Goal: Transaction & Acquisition: Purchase product/service

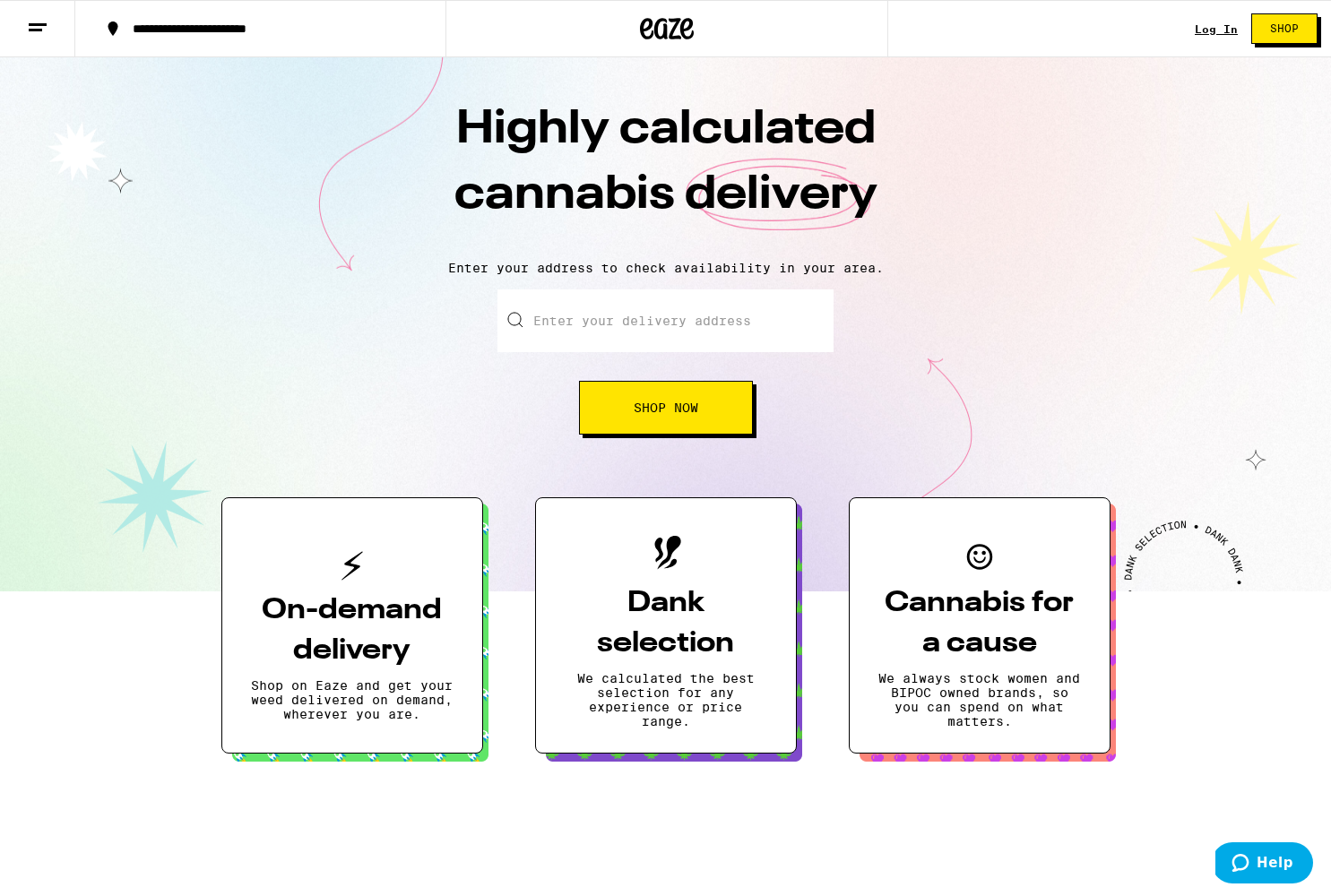
click at [388, 548] on button "On-demand delivery Shop on Eaze and get your weed delivered on demand, wherever…" at bounding box center [353, 625] width 261 height 256
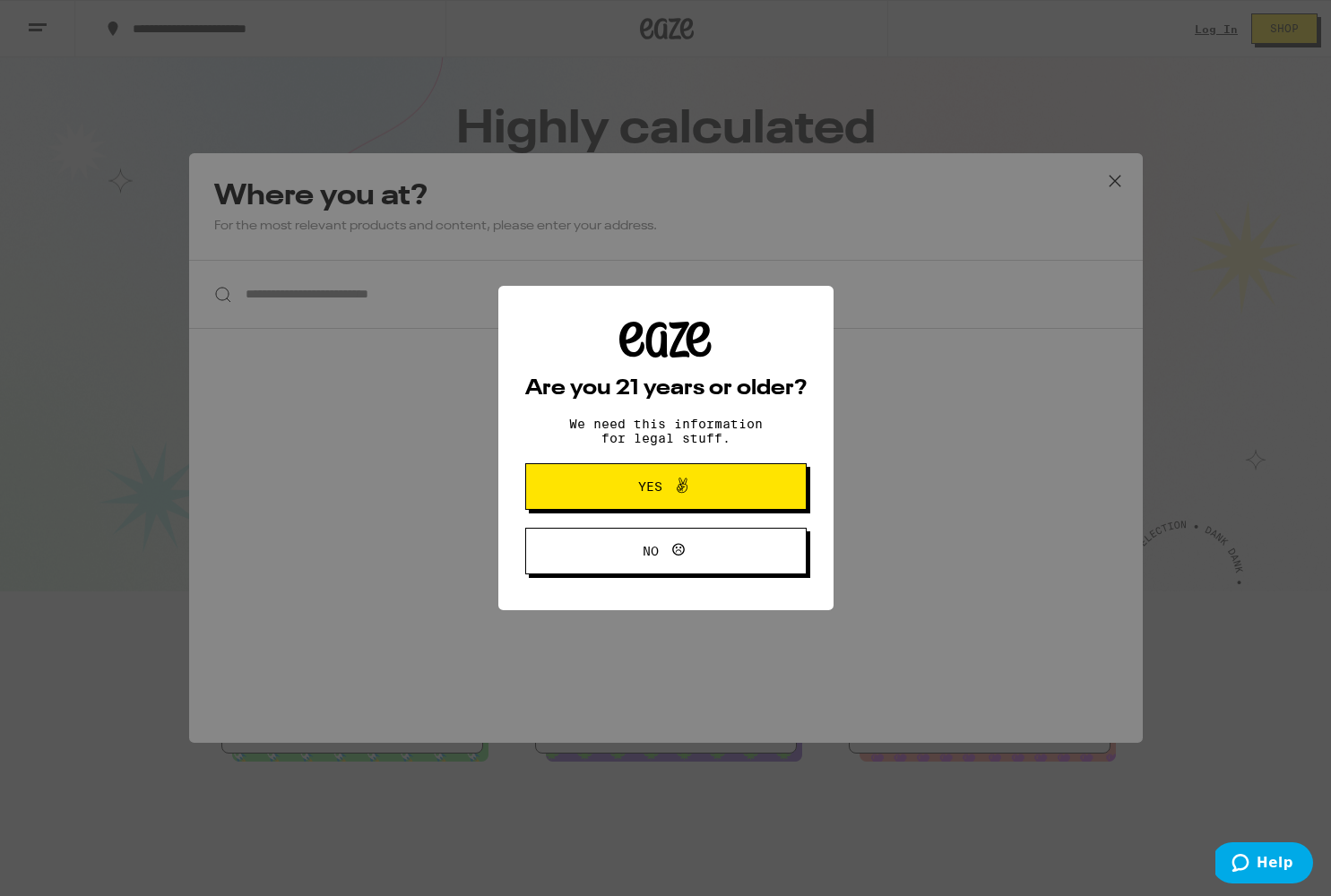
click at [624, 477] on button "Yes" at bounding box center [666, 486] width 281 height 47
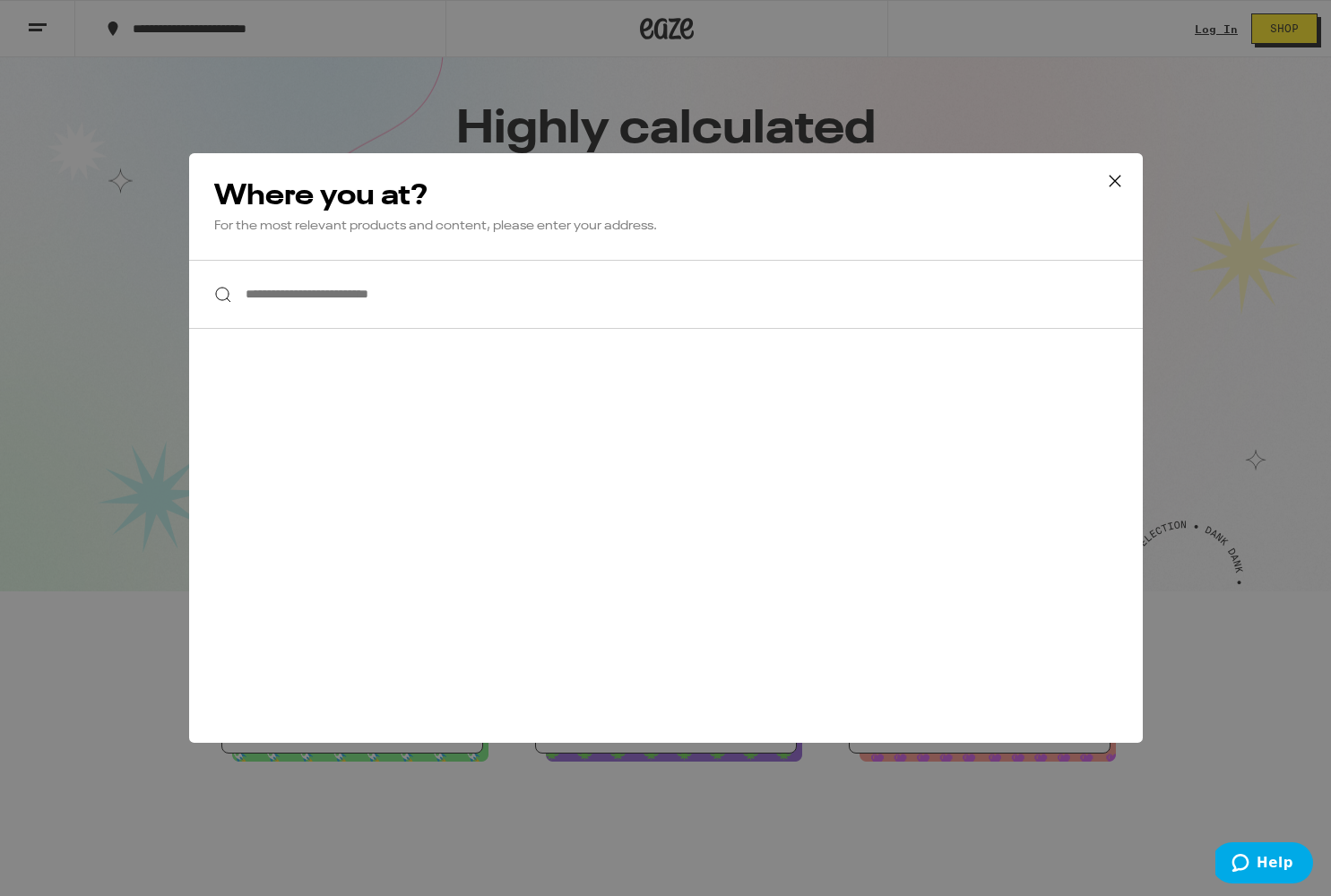
click at [355, 309] on input "**********" at bounding box center [666, 295] width 954 height 69
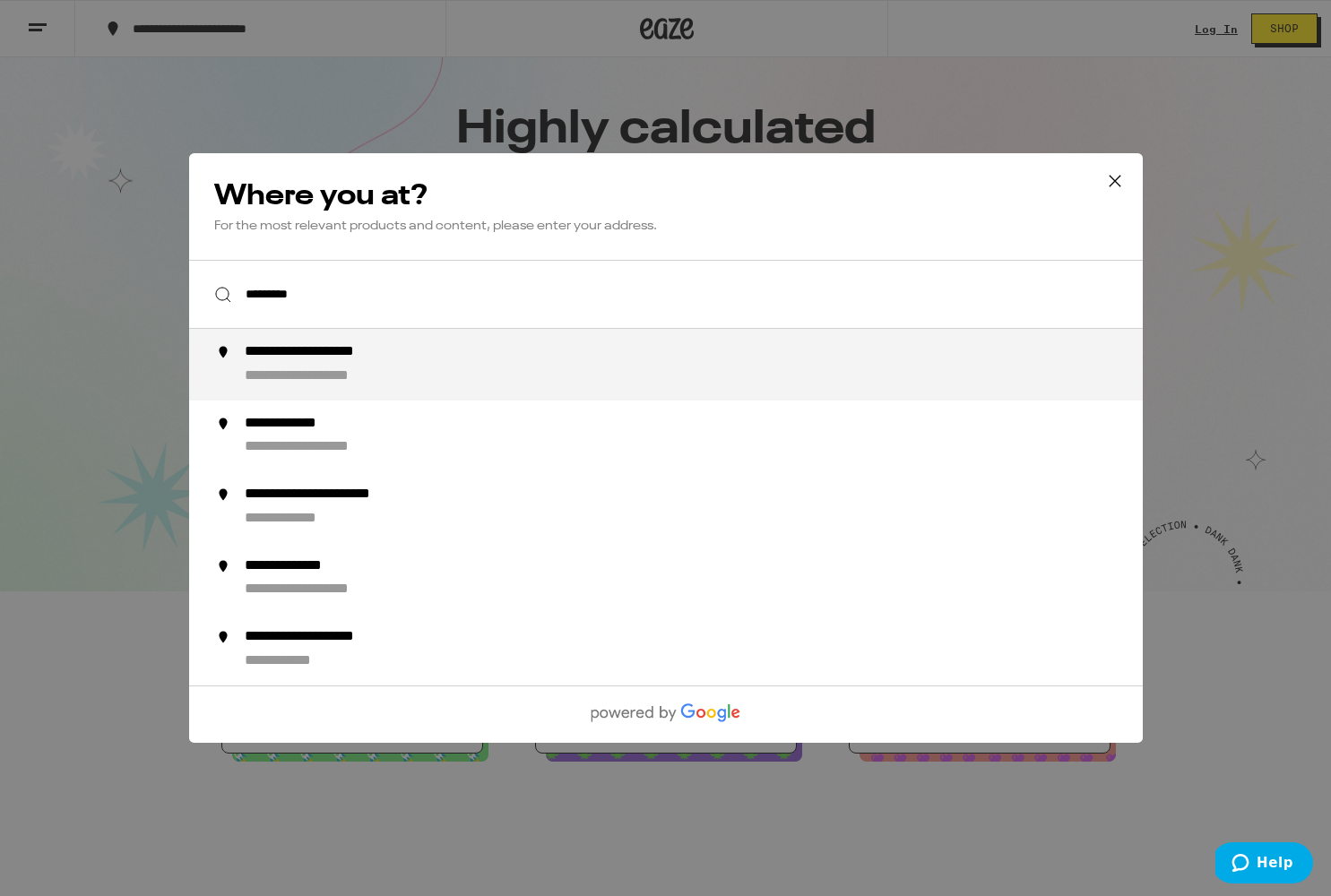
click at [321, 373] on div "**********" at bounding box center [331, 376] width 175 height 19
type input "**********"
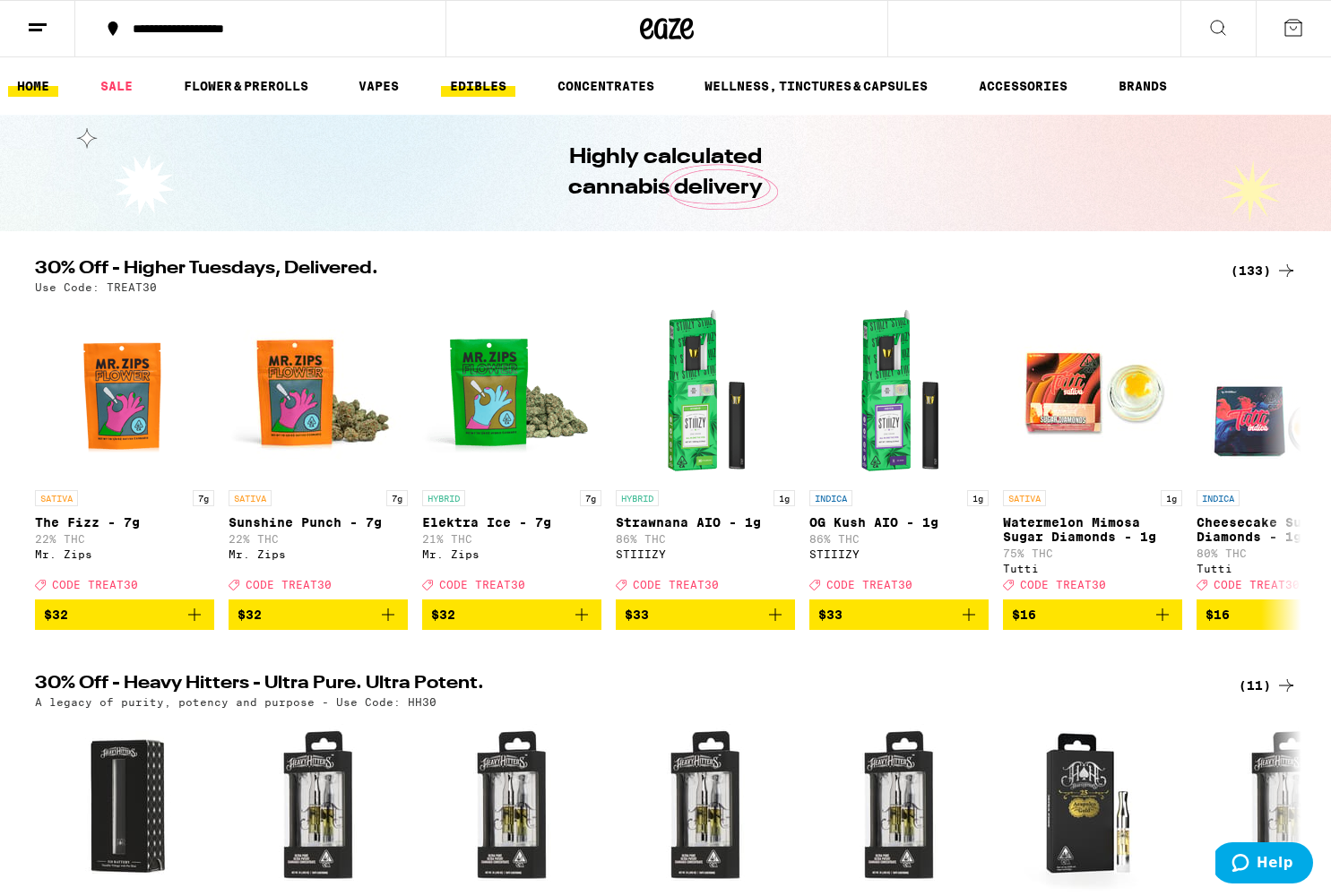
click at [477, 84] on link "EDIBLES" at bounding box center [477, 86] width 74 height 22
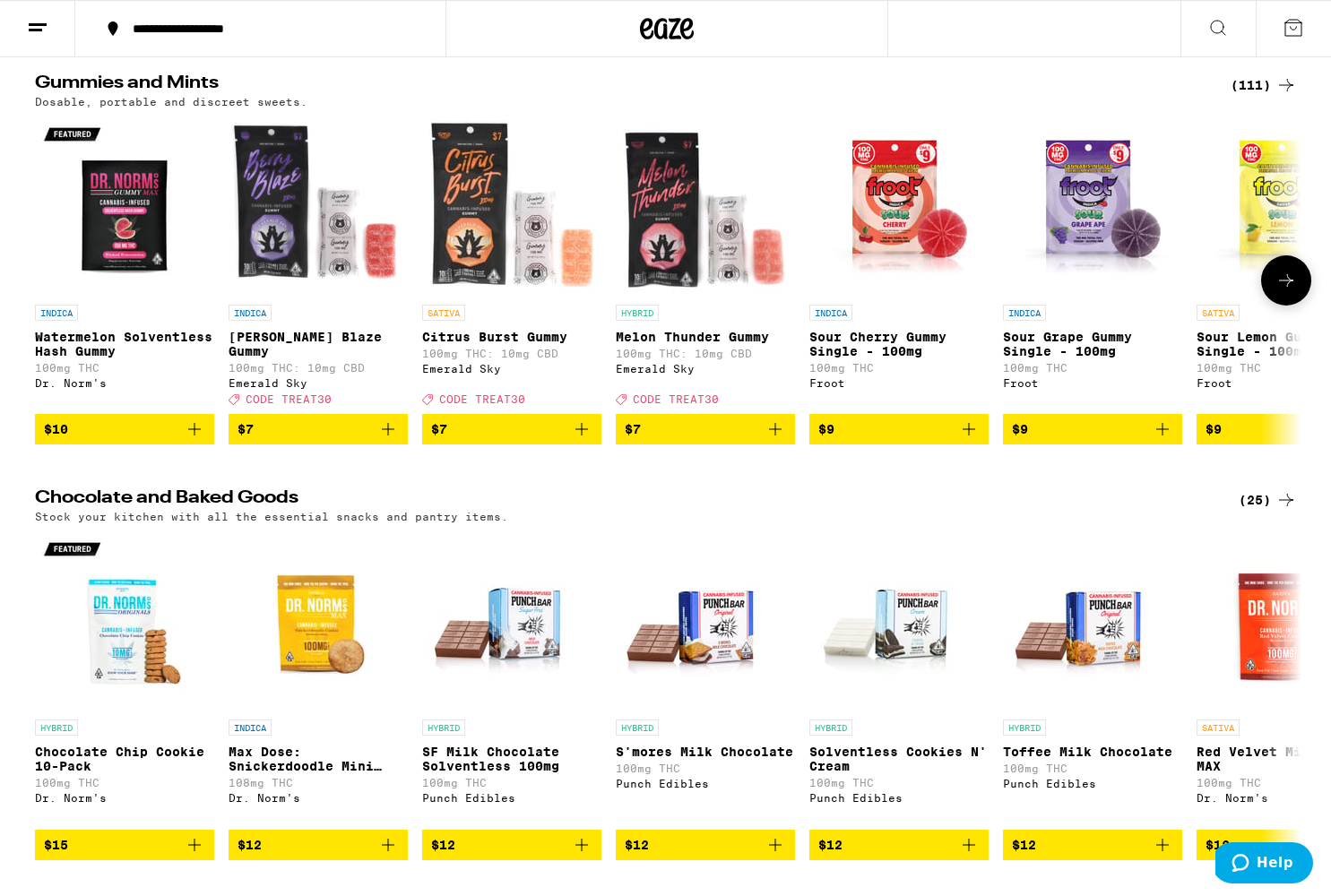
scroll to position [118, 0]
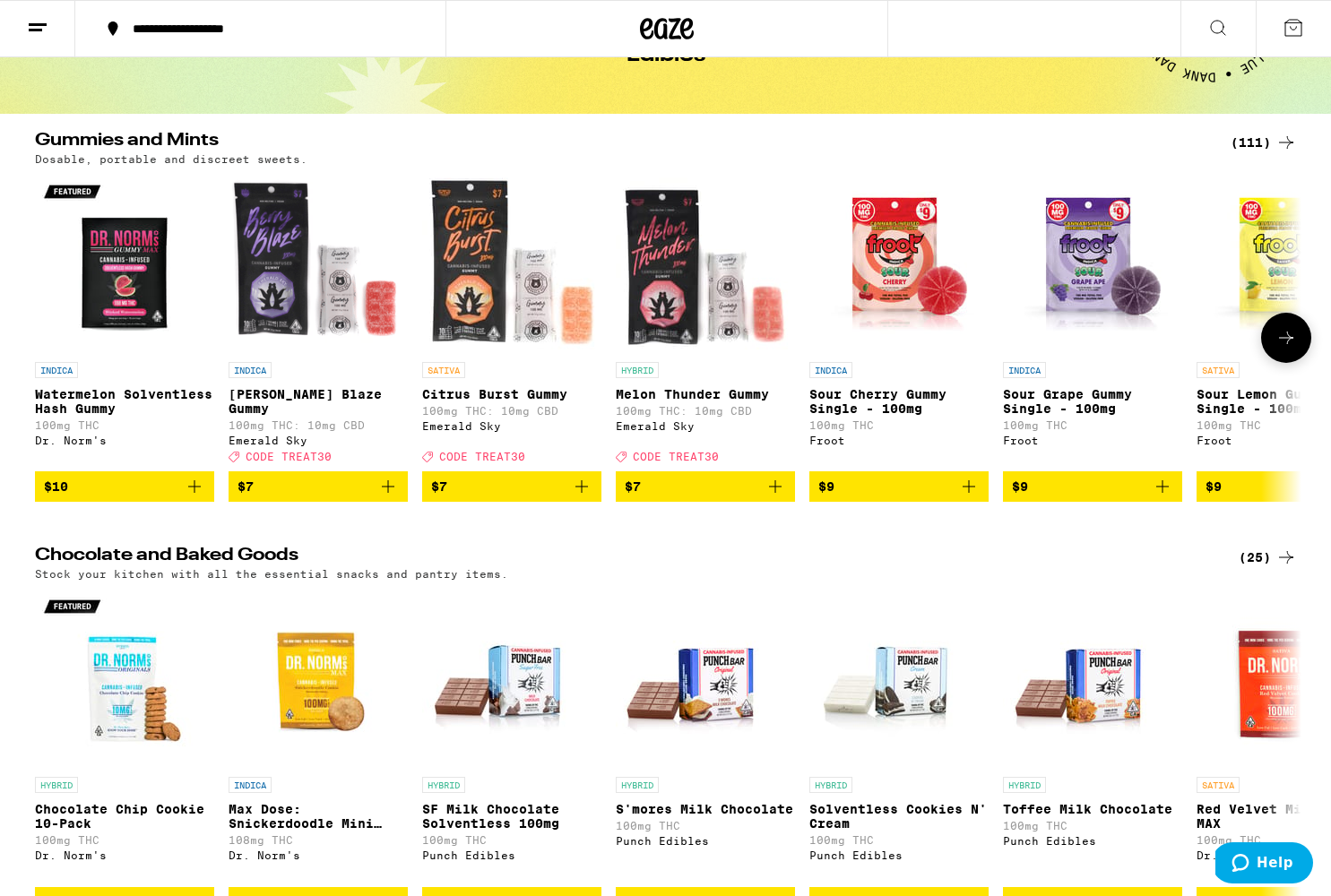
click at [1283, 350] on button at bounding box center [1286, 338] width 51 height 50
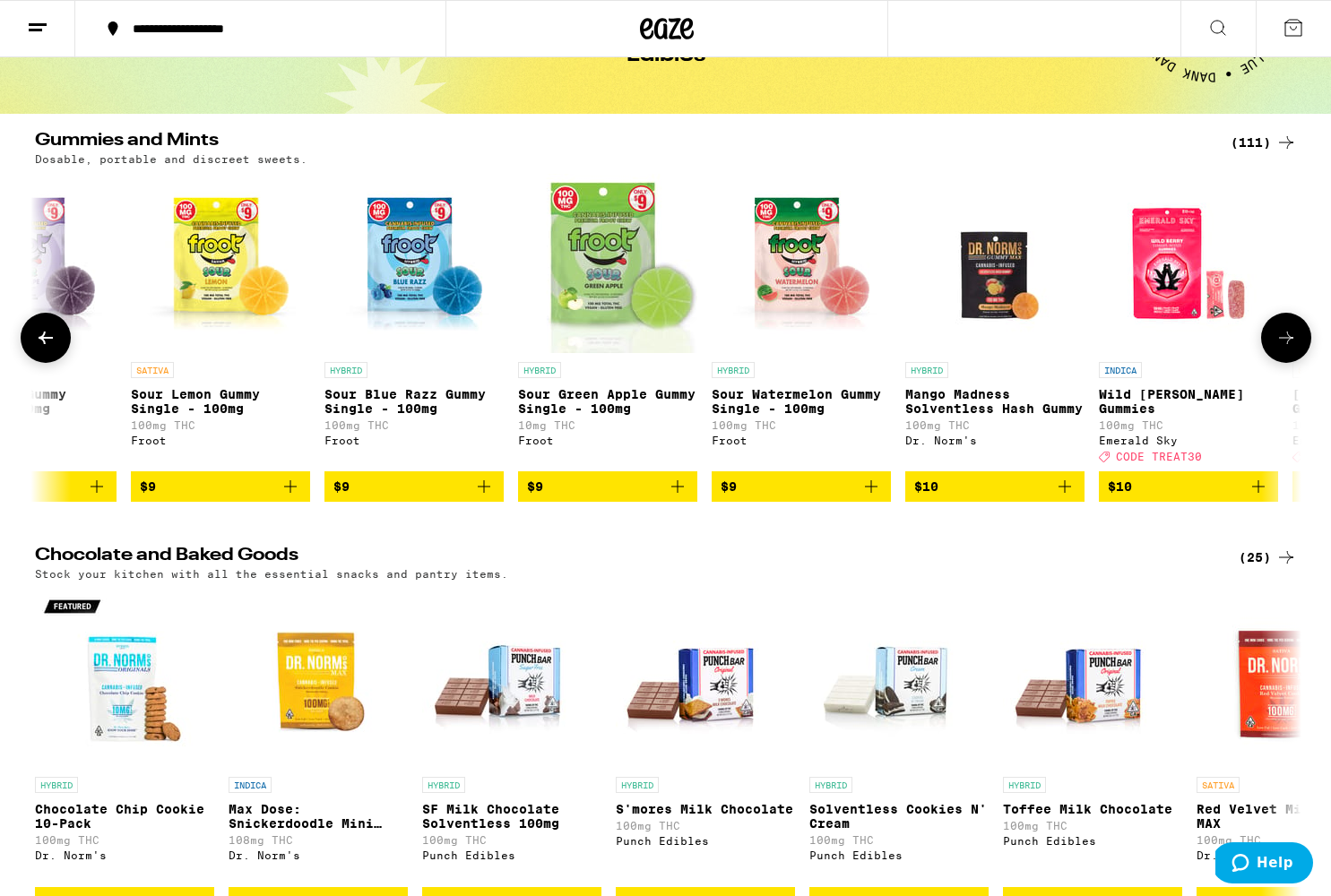
scroll to position [0, 1067]
click at [668, 497] on icon "Add to bag" at bounding box center [677, 487] width 22 height 22
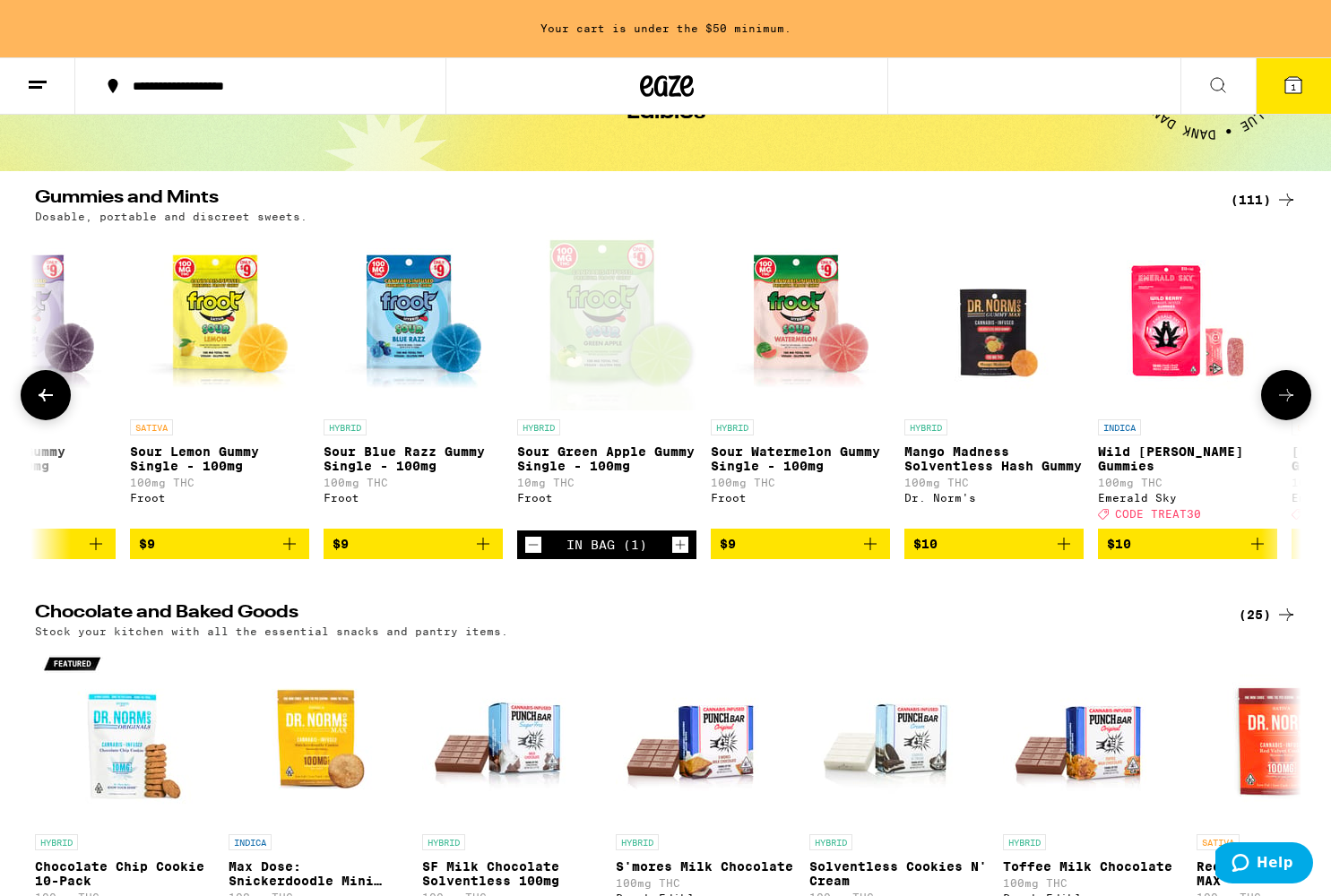
click at [869, 554] on icon "Add to bag" at bounding box center [870, 545] width 22 height 22
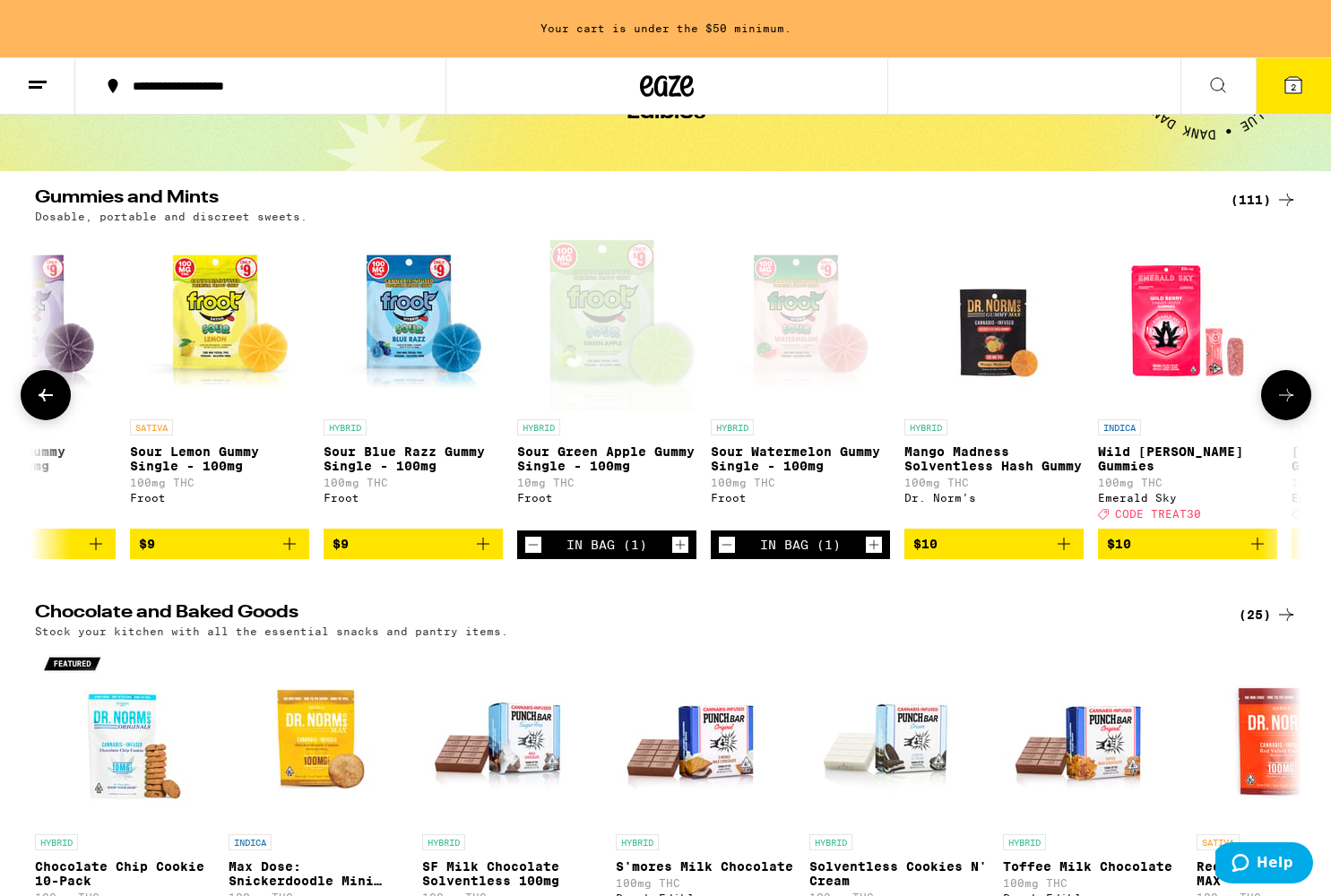
click at [284, 552] on icon "Add to bag" at bounding box center [290, 545] width 22 height 22
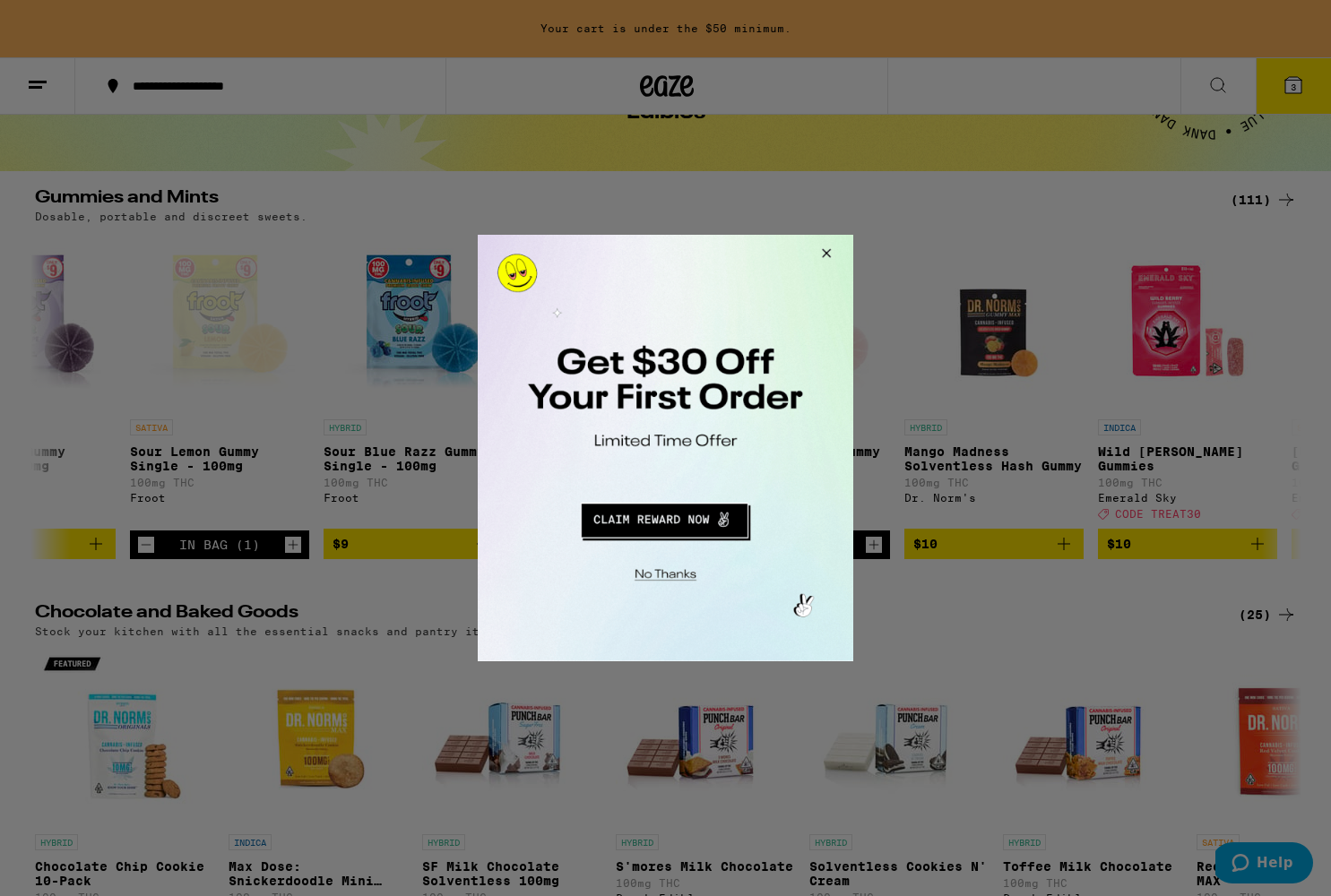
click at [660, 528] on button "Redirect to URL" at bounding box center [664, 518] width 312 height 43
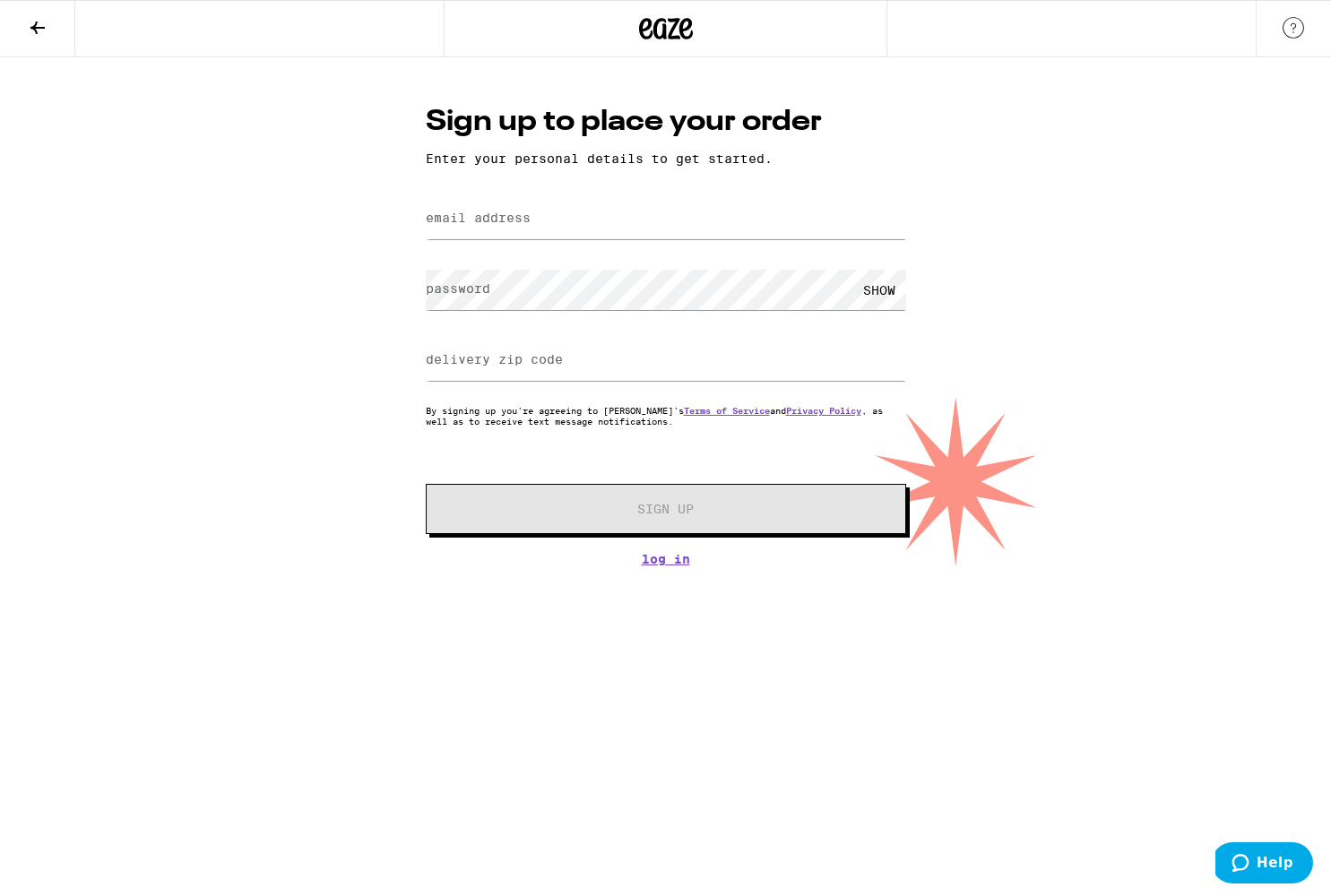
click at [37, 24] on icon at bounding box center [38, 28] width 22 height 22
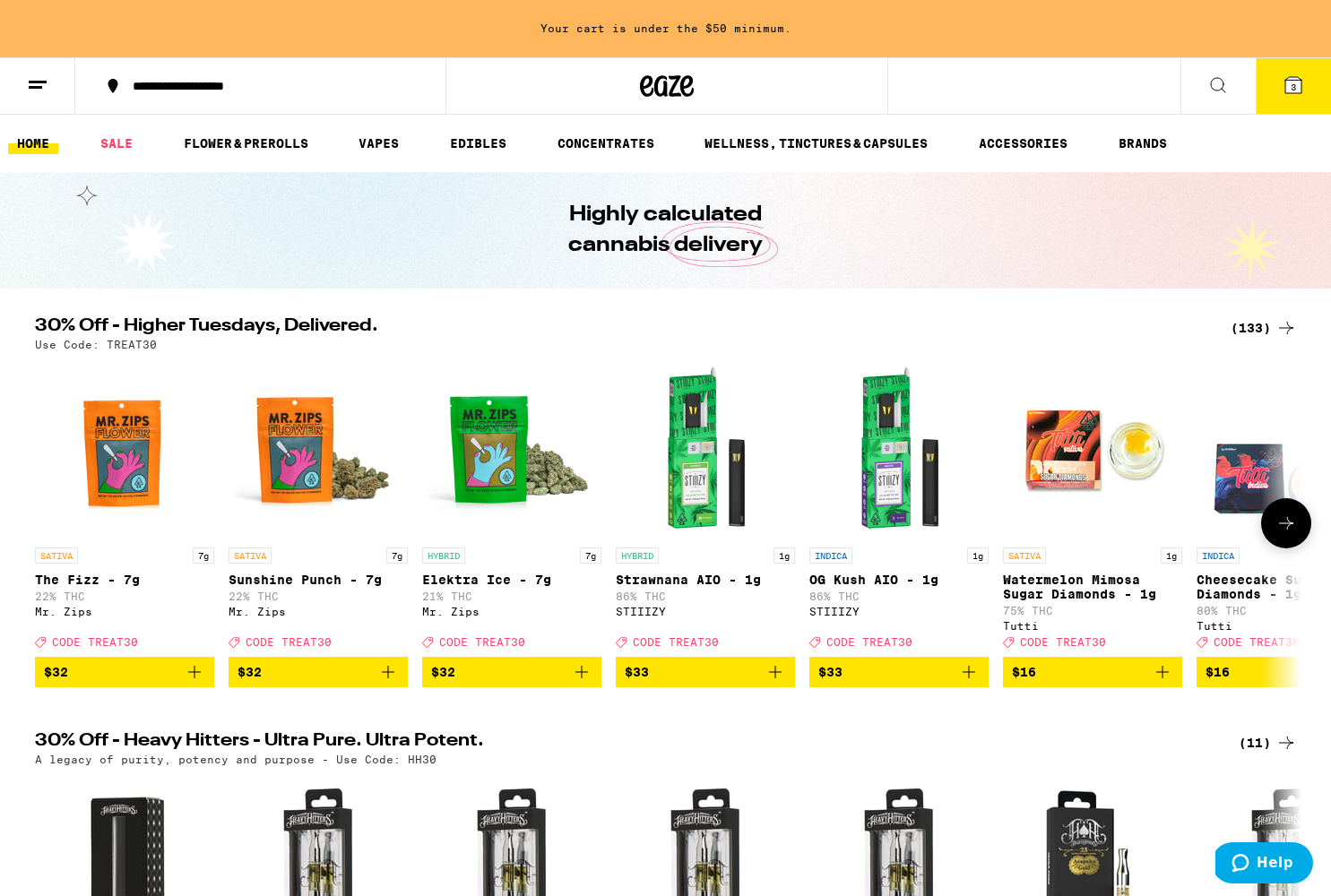
click at [1286, 535] on icon at bounding box center [1286, 524] width 22 height 22
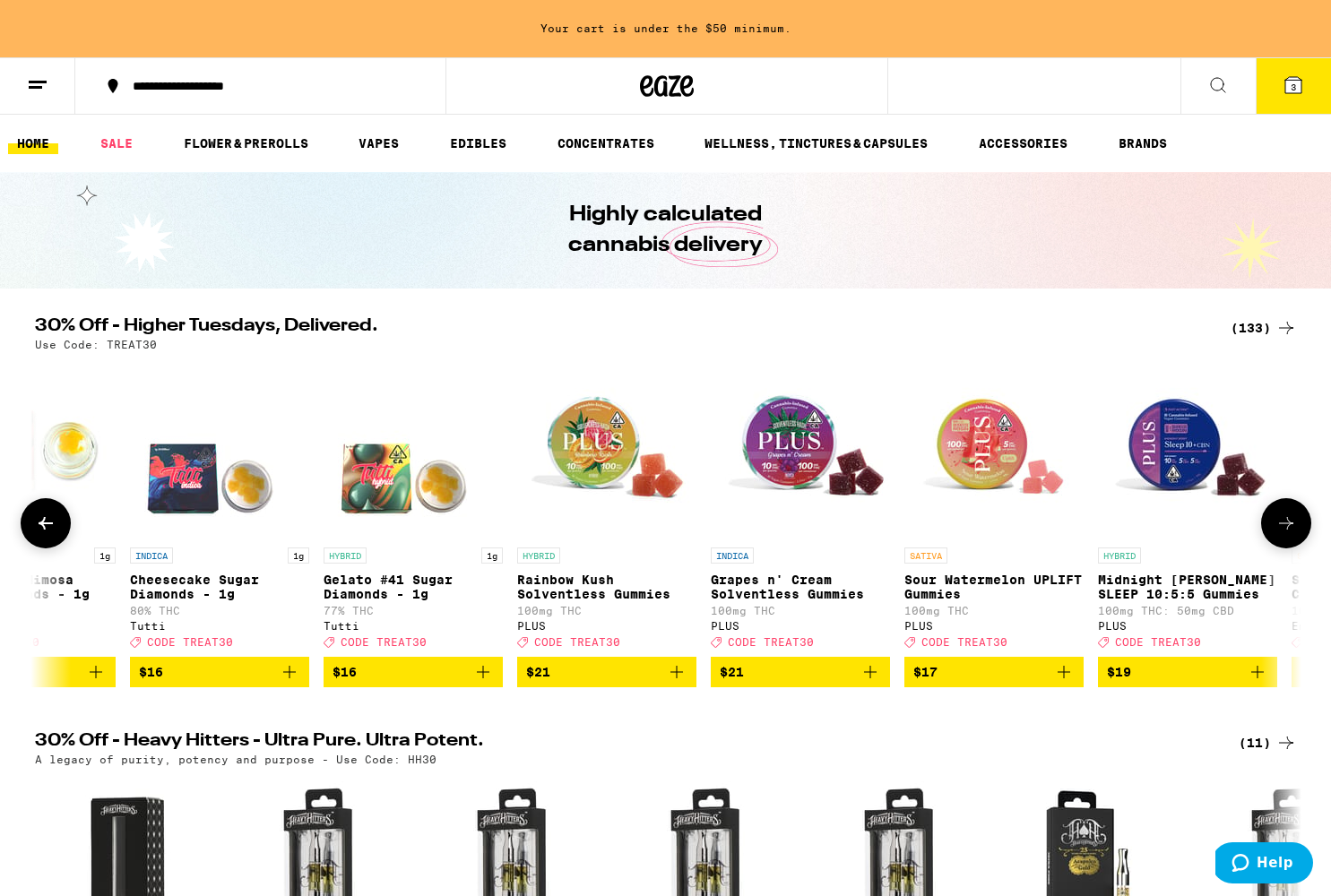
click at [681, 683] on icon "Add to bag" at bounding box center [677, 672] width 22 height 22
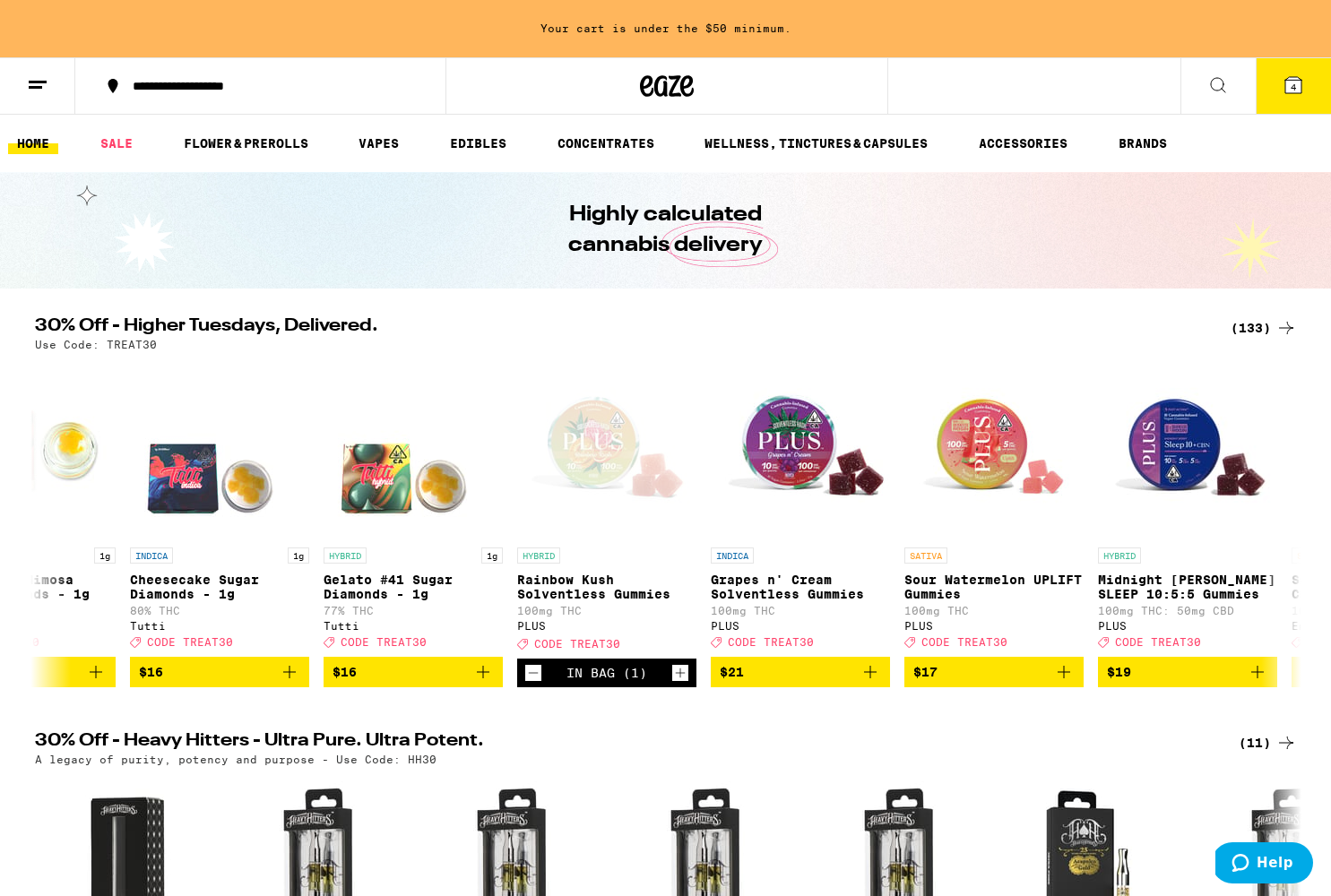
click at [1303, 78] on icon at bounding box center [1294, 85] width 22 height 22
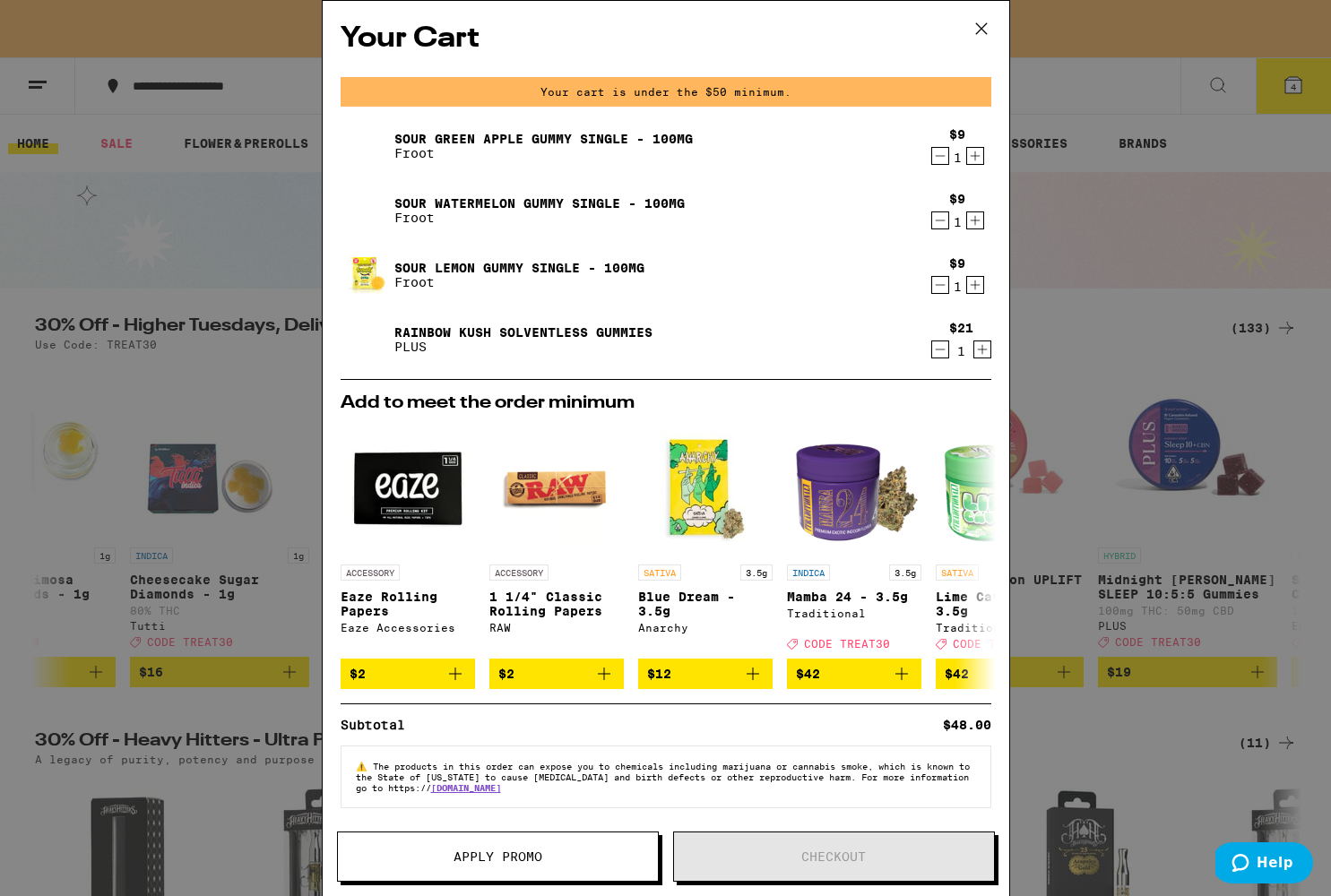
click at [974, 156] on icon "Increment" at bounding box center [975, 156] width 16 height 22
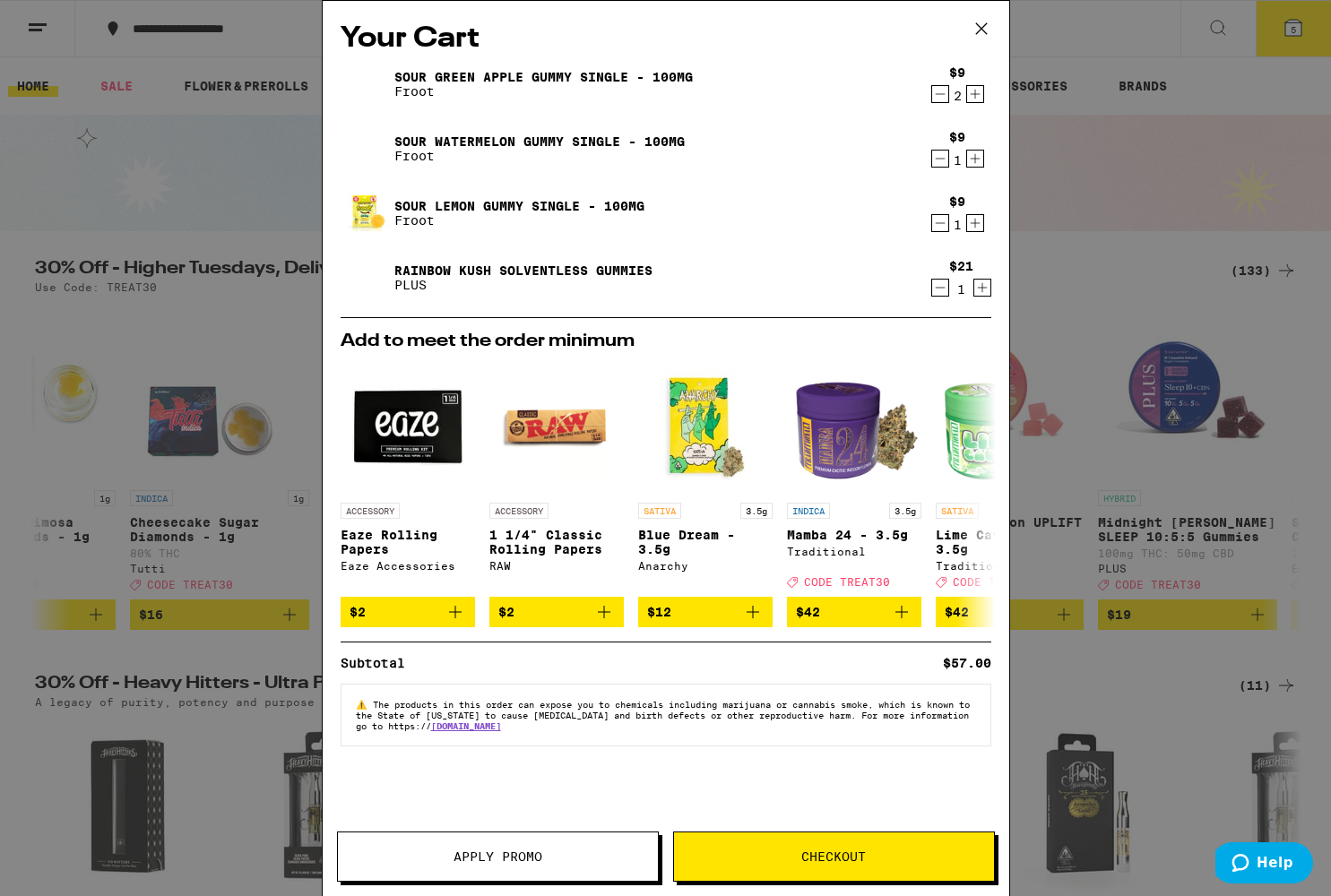
click at [827, 839] on button "Checkout" at bounding box center [834, 856] width 322 height 50
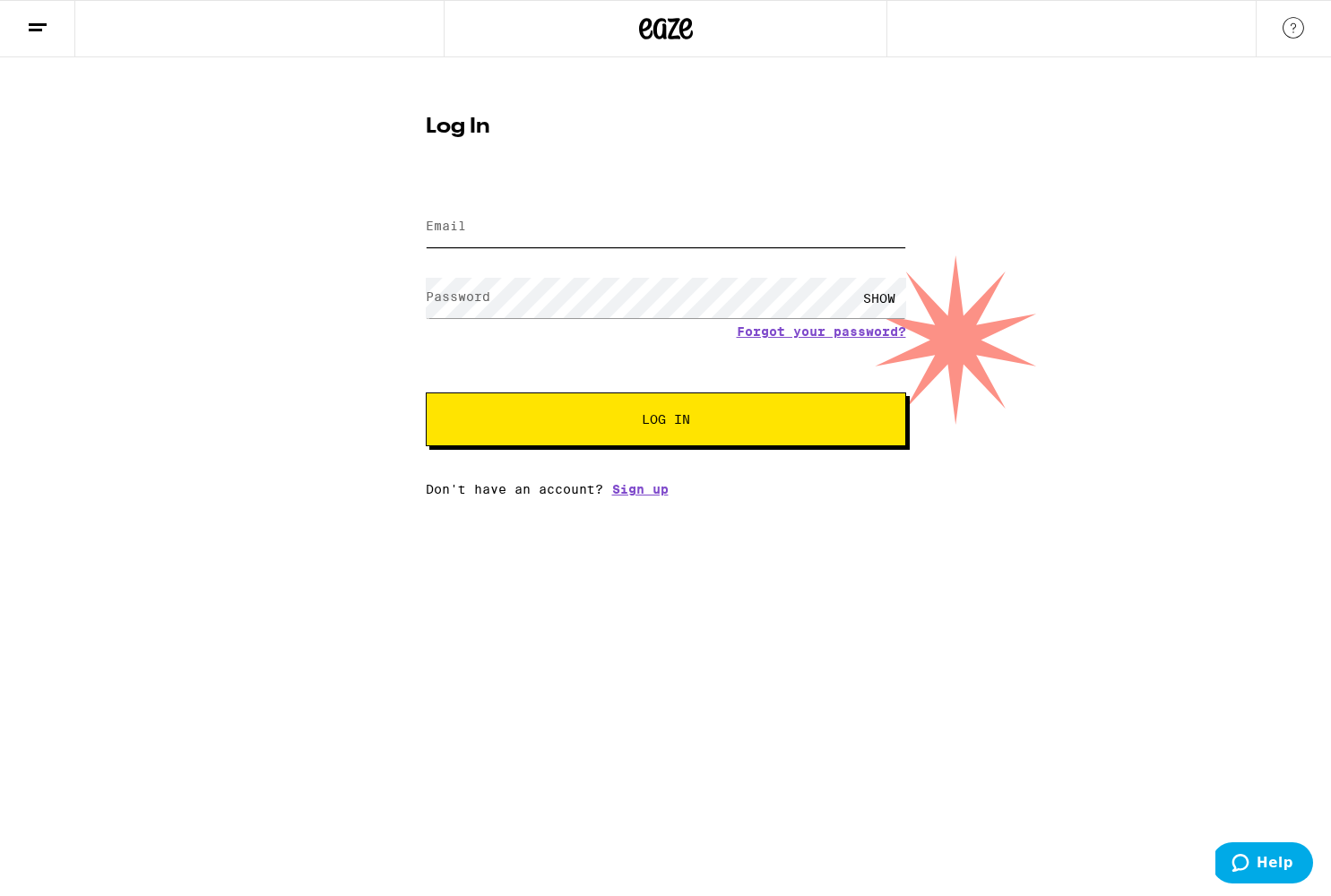
type input "[PERSON_NAME][DOMAIN_NAME][EMAIL_ADDRESS][PERSON_NAME][DOMAIN_NAME]"
click at [666, 422] on button "Log In" at bounding box center [666, 420] width 480 height 53
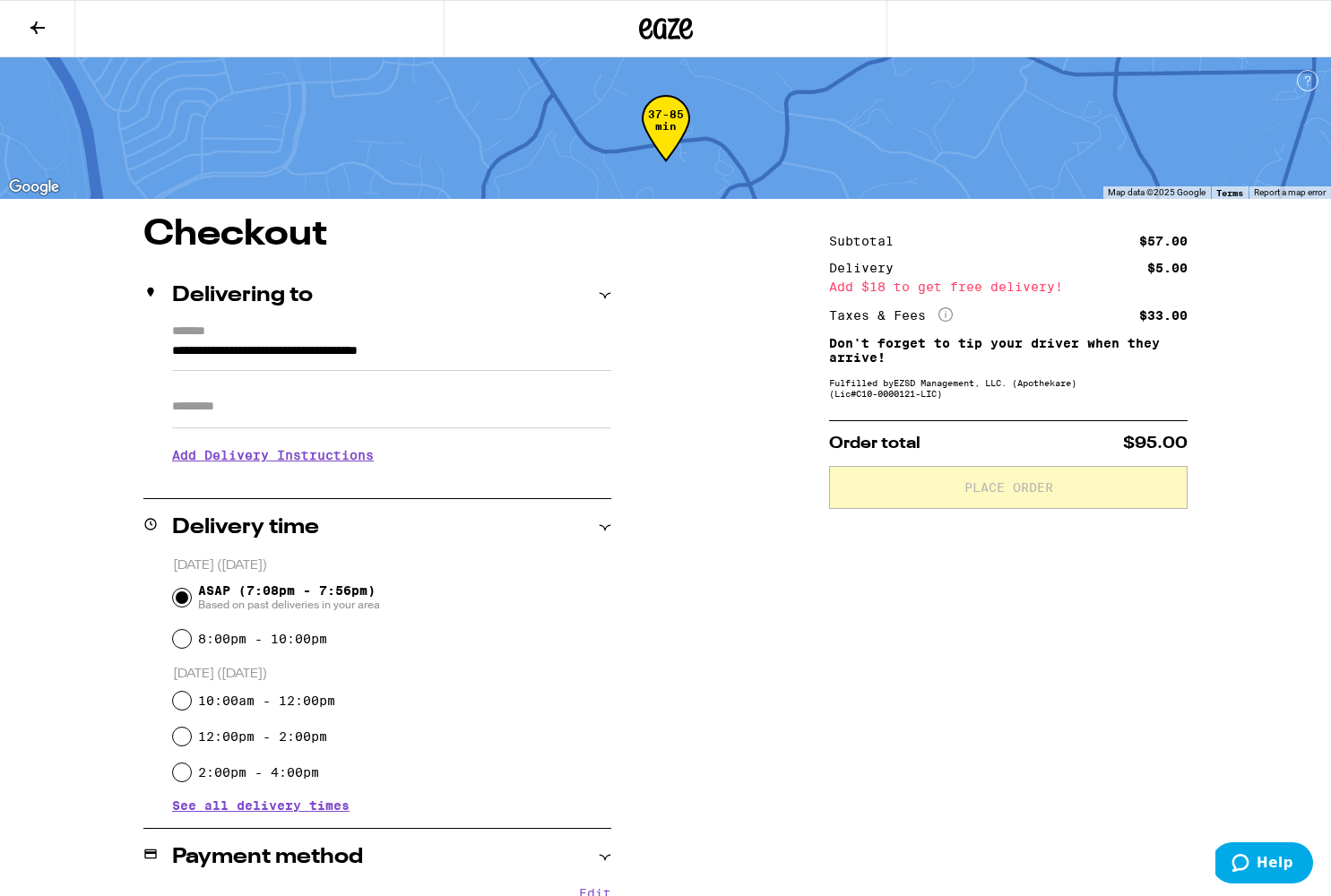
click at [42, 348] on div "**********" at bounding box center [666, 786] width 1291 height 1139
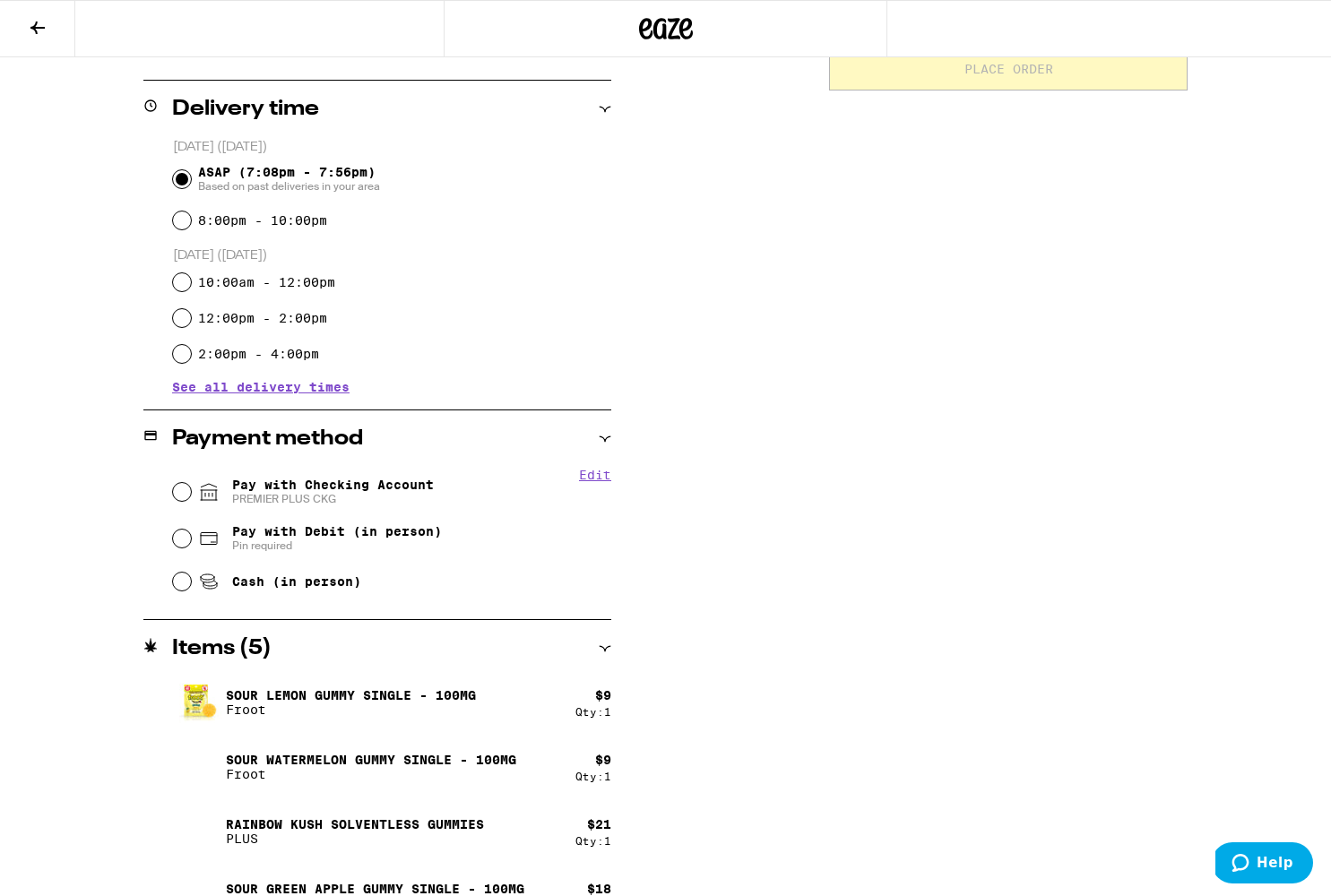
scroll to position [452, 0]
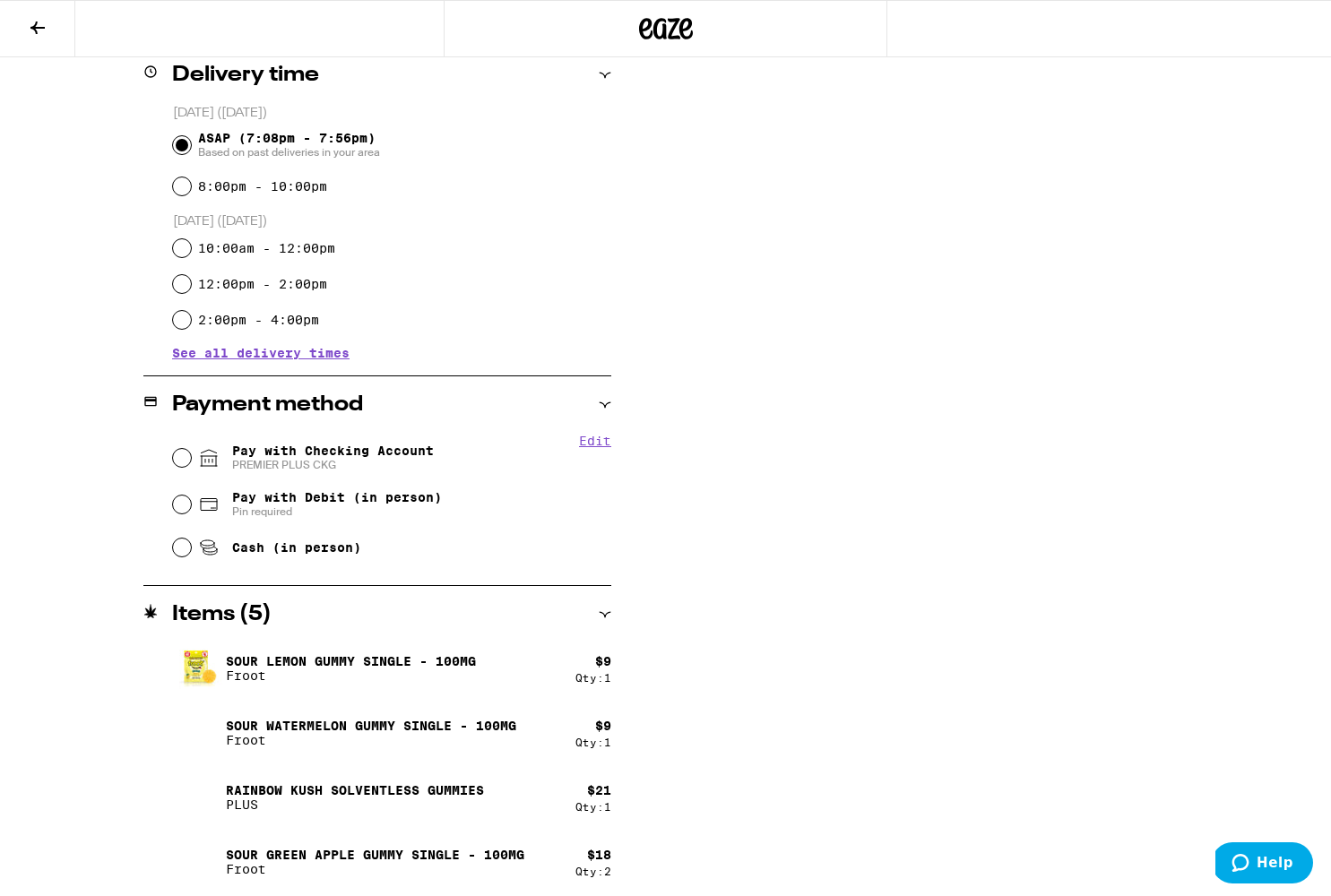
click at [184, 457] on input "Pay with Checking Account PREMIER PLUS CKG" at bounding box center [182, 458] width 18 height 18
radio input "true"
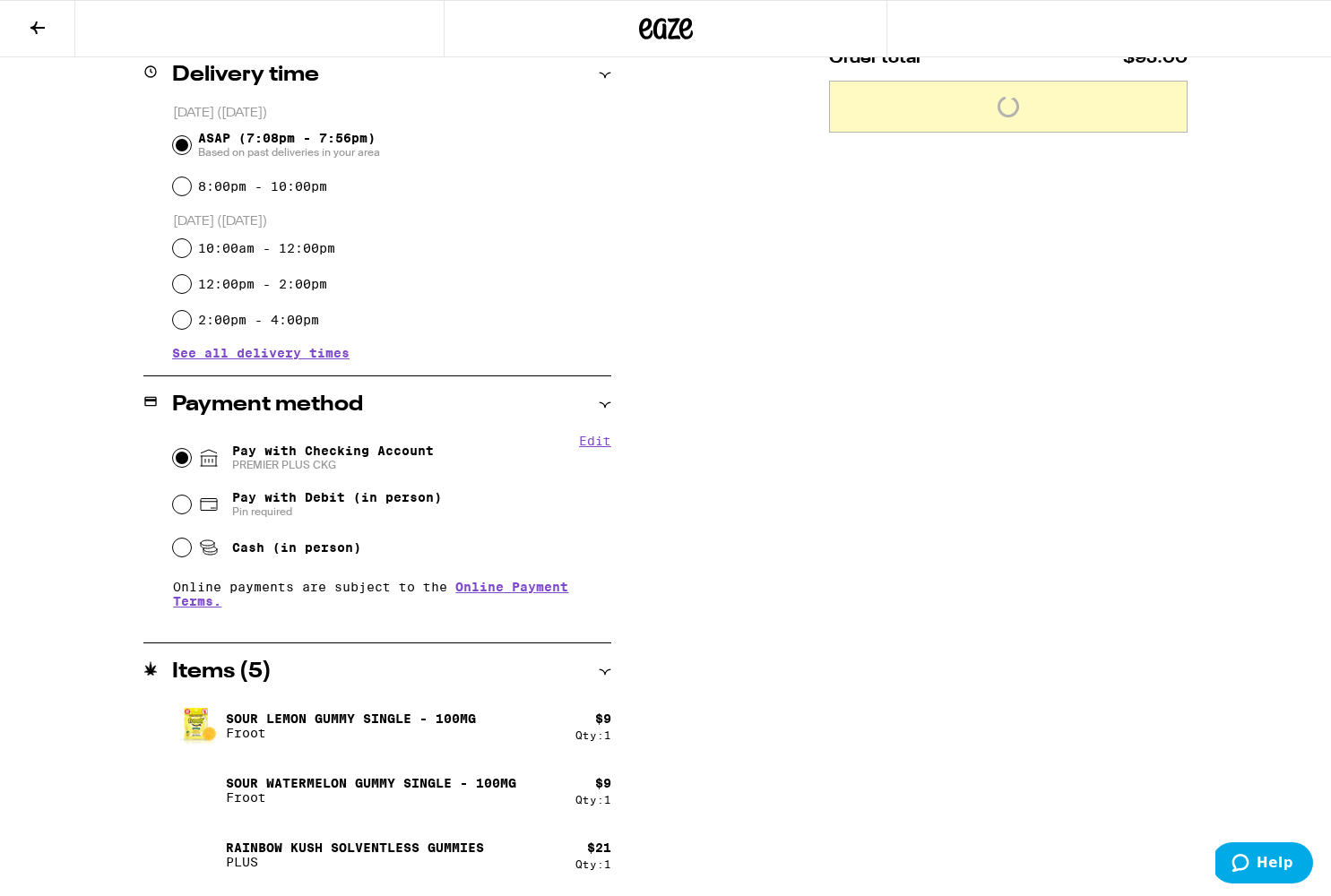
click at [945, 391] on div "Subtotal $57.00 Delivery $5.00 Add $18 to get free delivery! Taxes & Fees More …" at bounding box center [1008, 362] width 358 height 1196
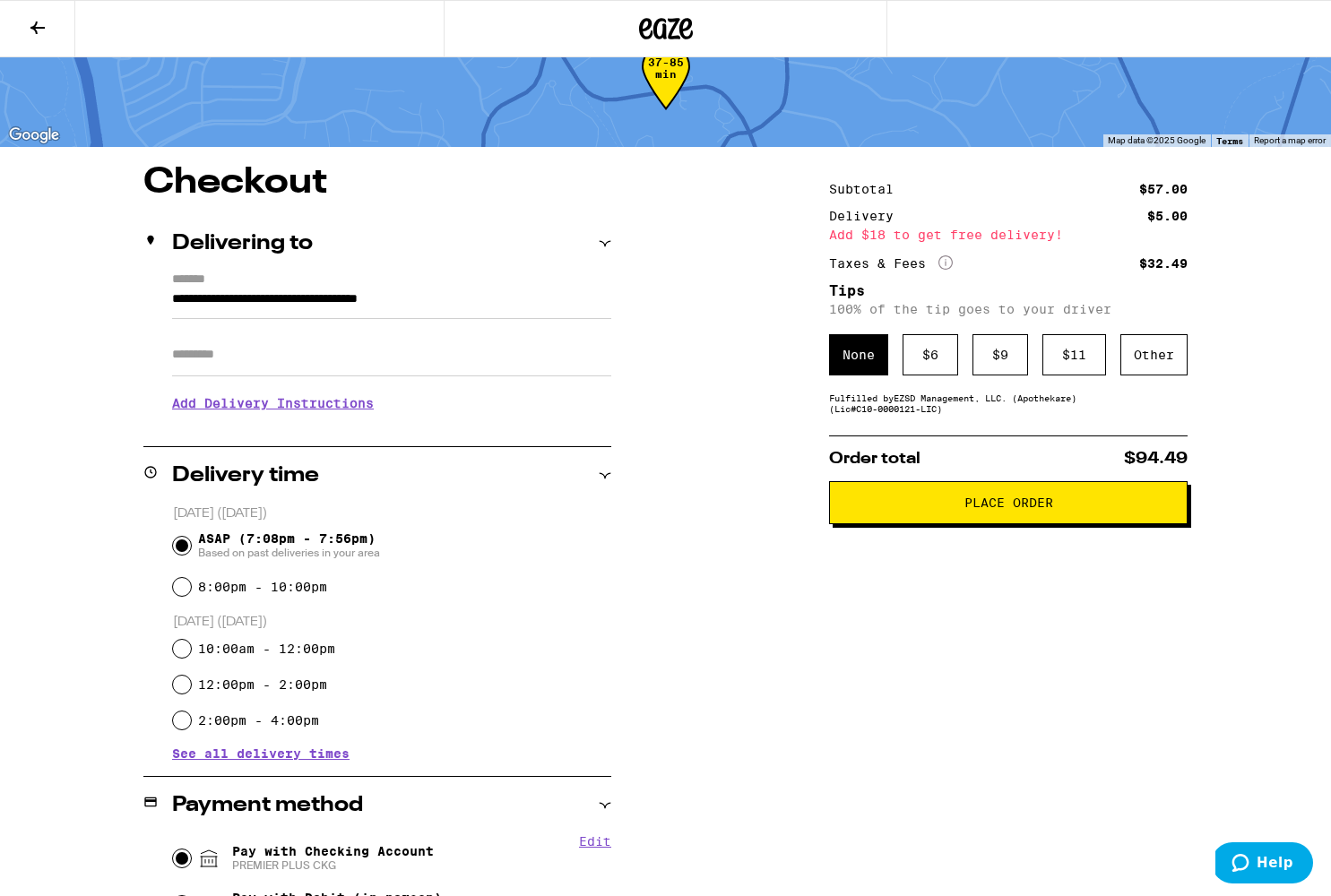
scroll to position [42, 0]
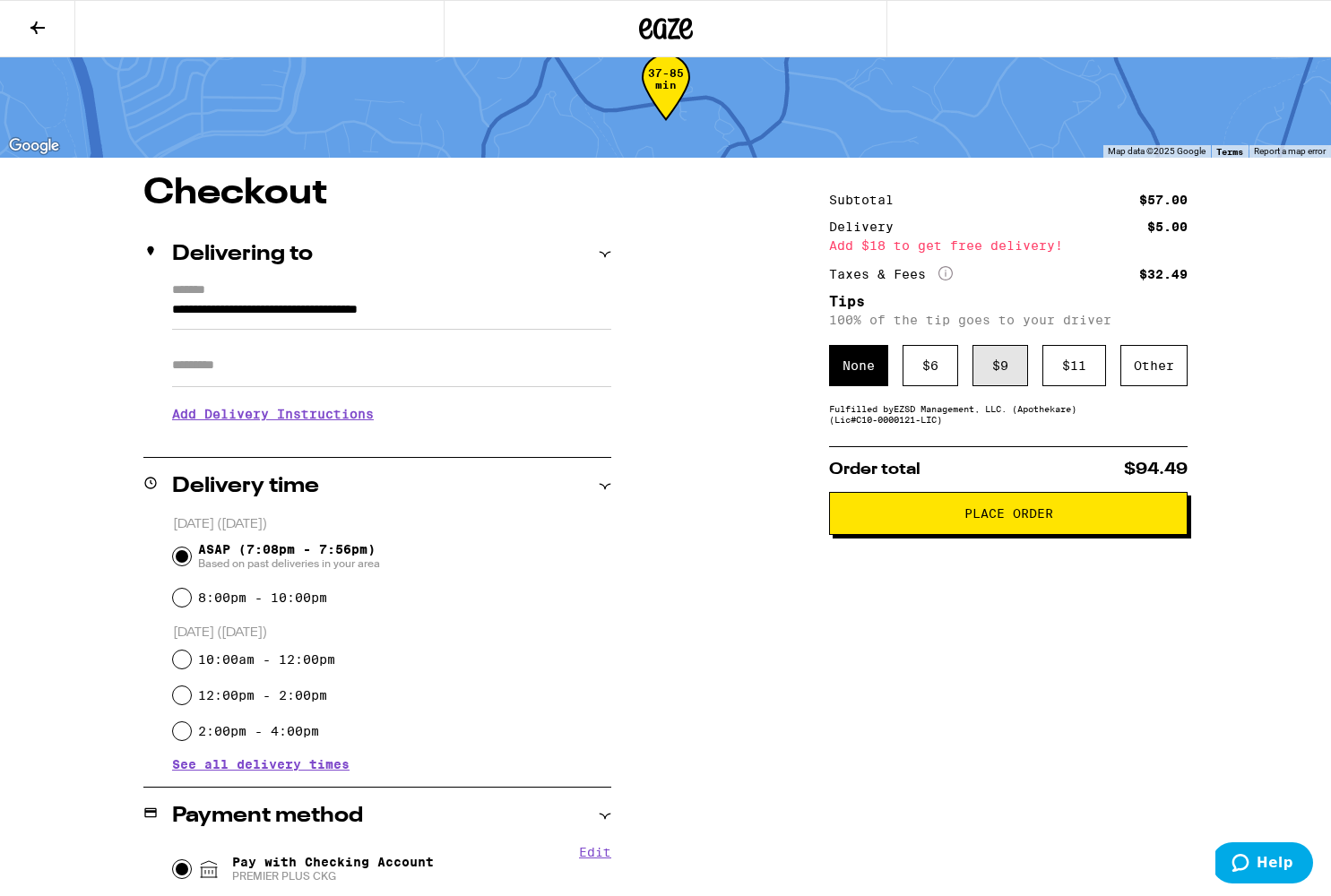
click at [998, 366] on div "$ 9" at bounding box center [1000, 366] width 55 height 42
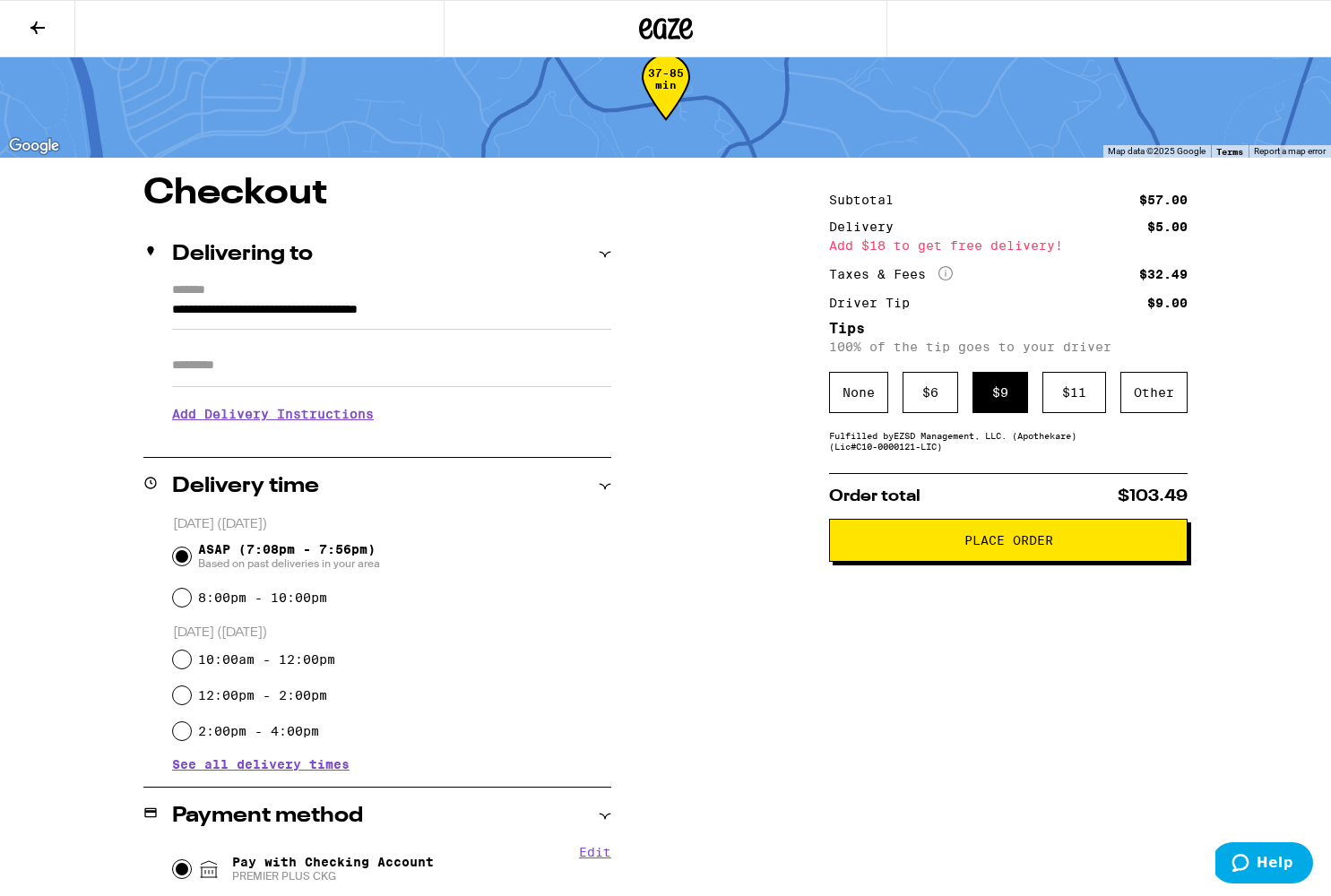
click at [1022, 547] on span "Place Order" at bounding box center [1009, 541] width 89 height 13
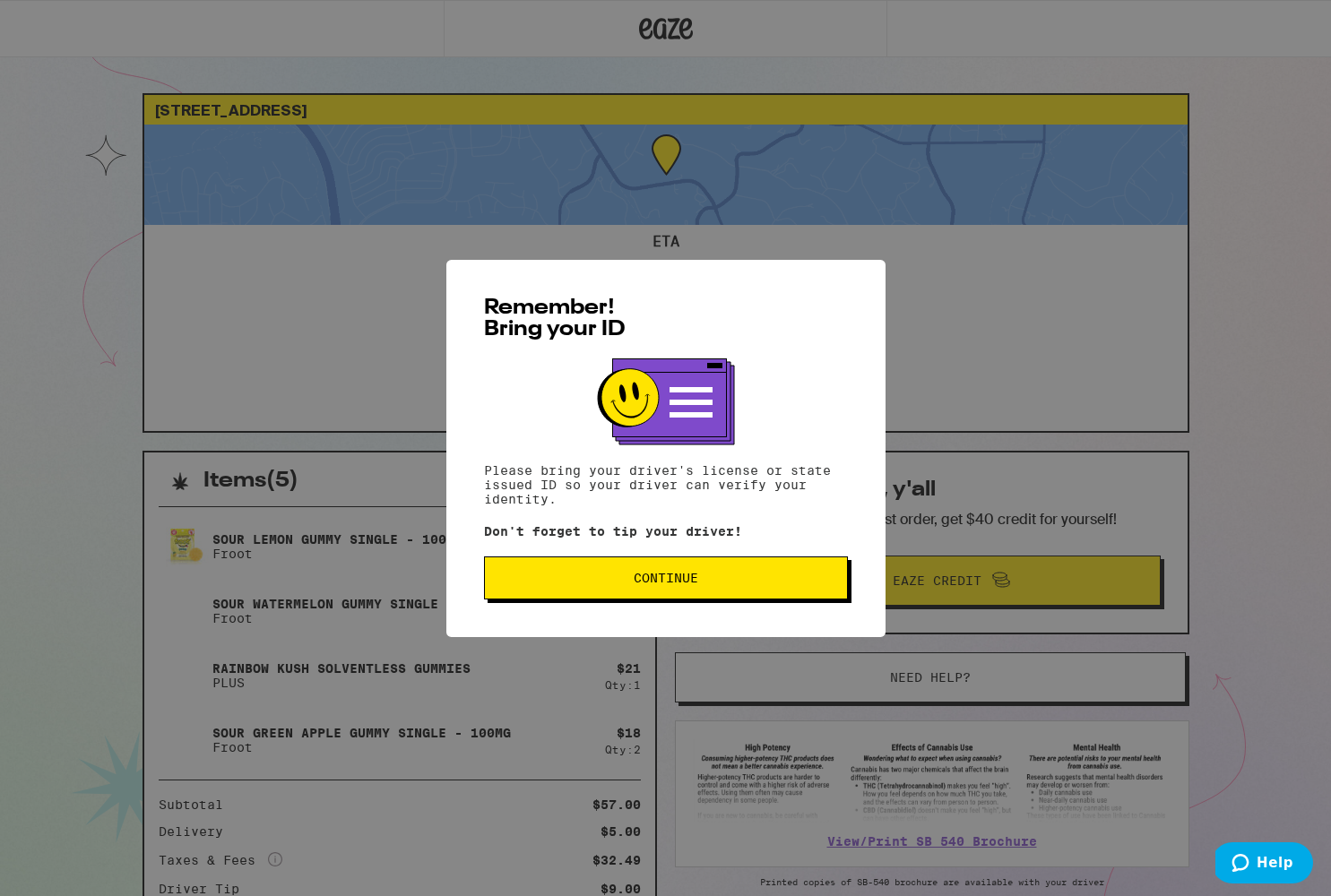
click at [662, 578] on span "Continue" at bounding box center [666, 578] width 64 height 13
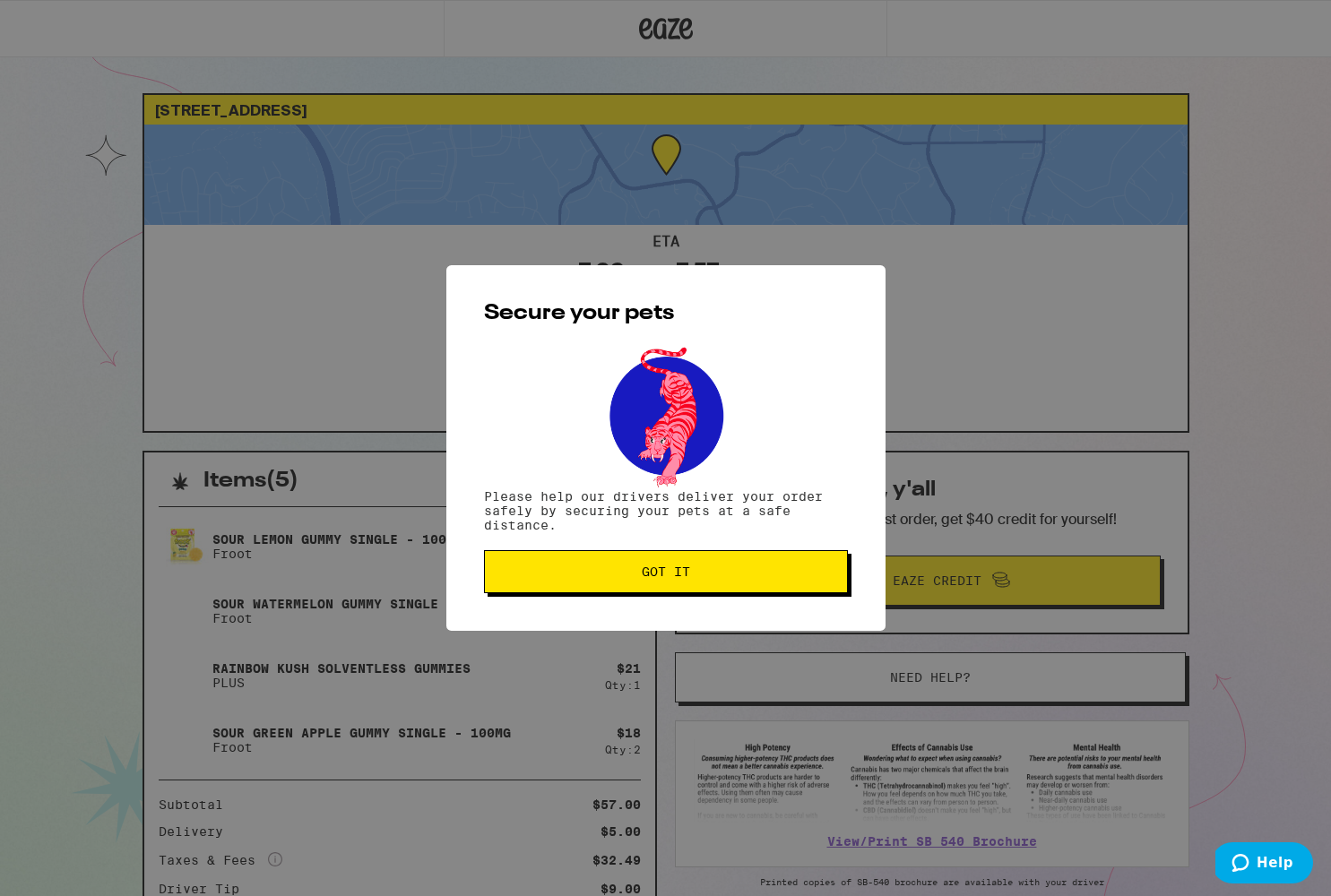
click at [662, 578] on span "Got it" at bounding box center [666, 571] width 49 height 13
